Goal: Navigation & Orientation: Find specific page/section

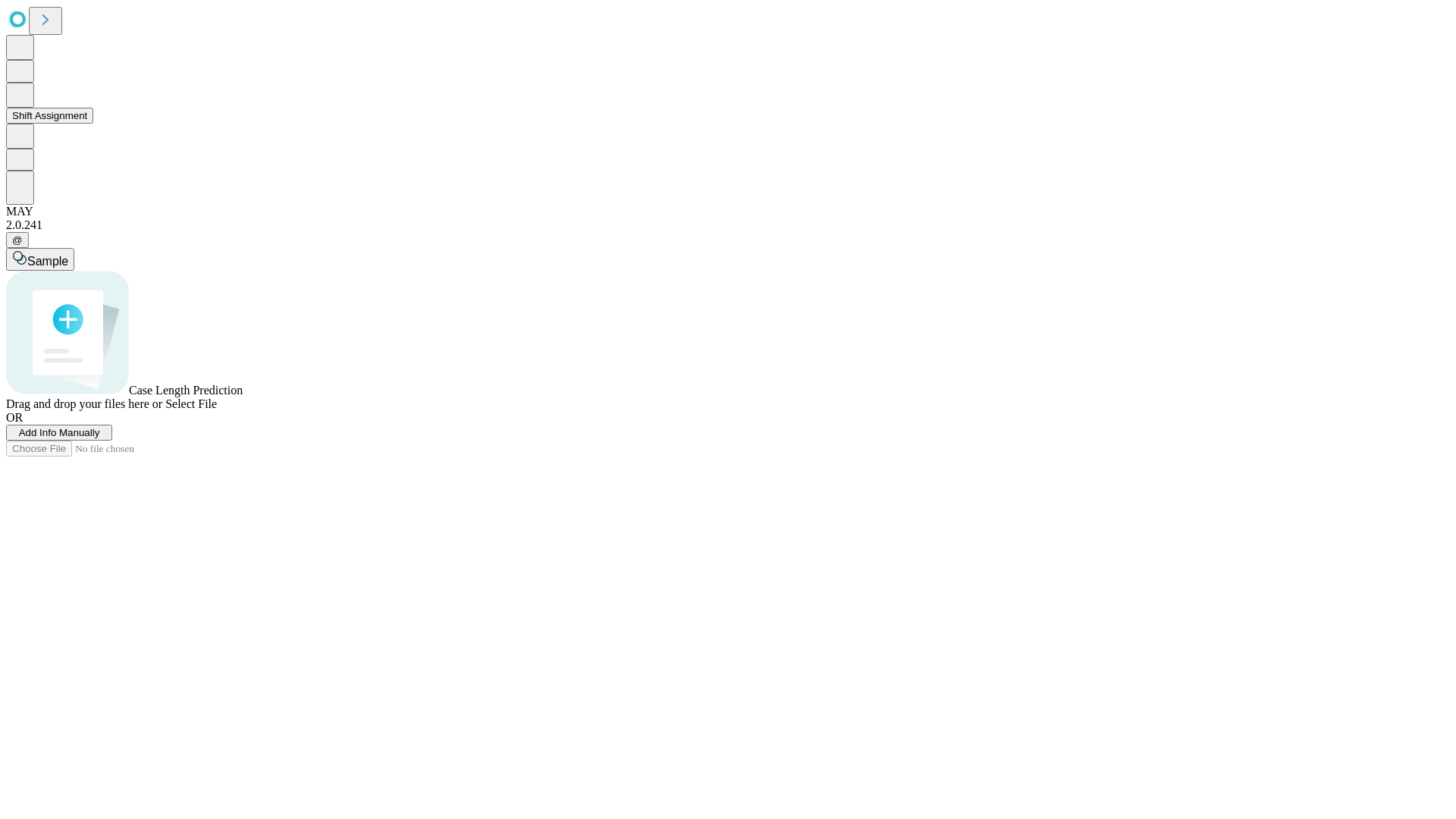
click at [94, 124] on button "Shift Assignment" at bounding box center [49, 116] width 87 height 16
